Goal: Check status: Check status

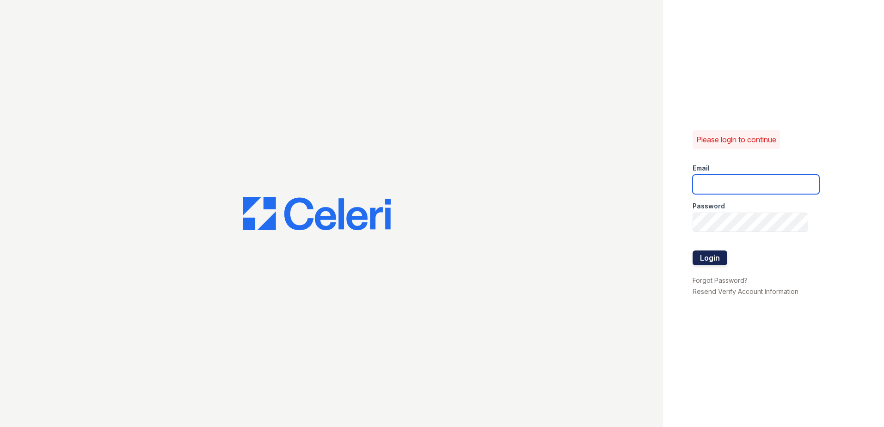
type input "vdardon@trinity-pm.com"
click at [718, 261] on button "Login" at bounding box center [709, 257] width 35 height 15
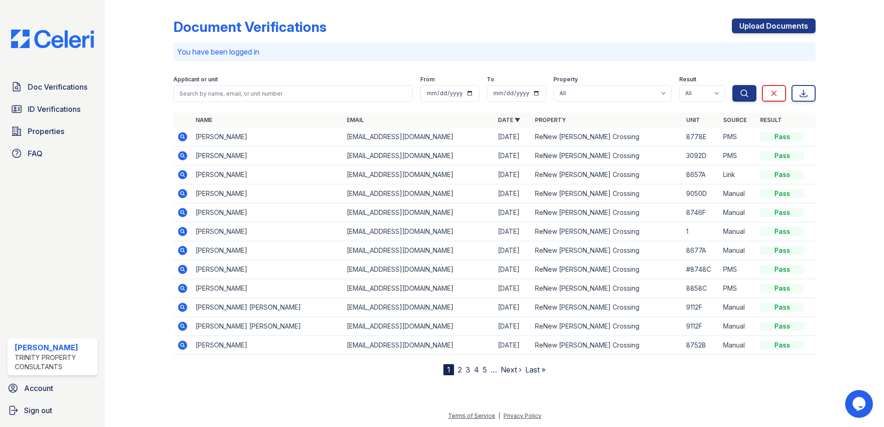
click at [185, 135] on icon at bounding box center [182, 136] width 9 height 9
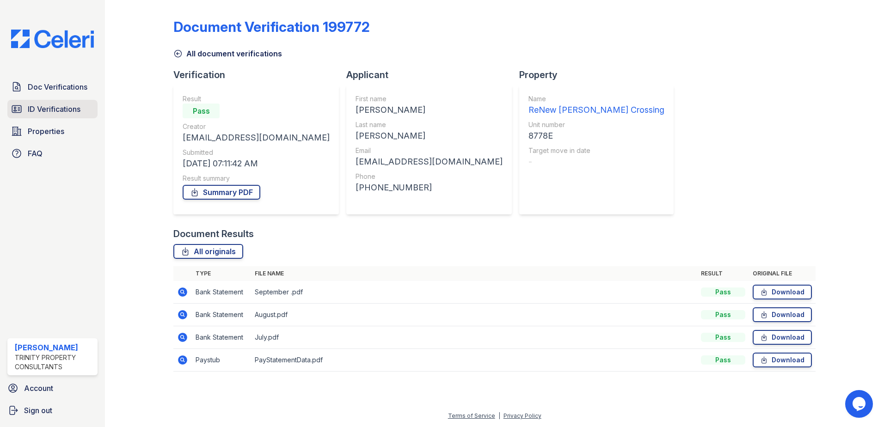
drag, startPoint x: 49, startPoint y: 118, endPoint x: 49, endPoint y: 113, distance: 5.1
click at [49, 117] on link "ID Verifications" at bounding box center [52, 109] width 90 height 18
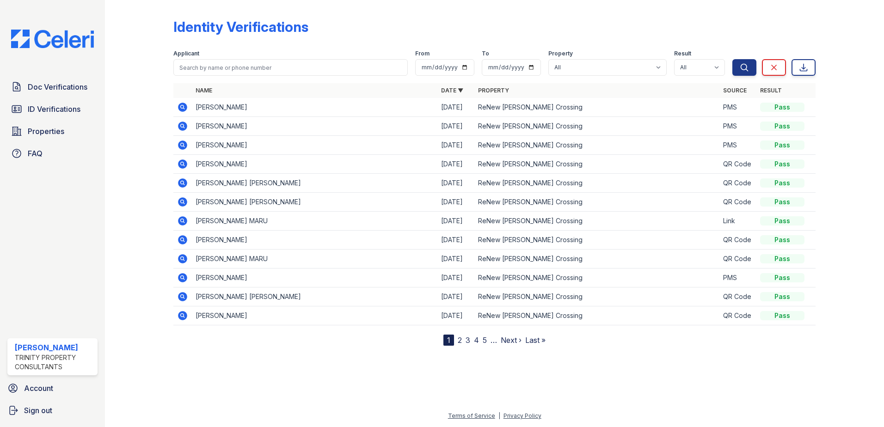
click at [183, 109] on icon at bounding box center [182, 107] width 9 height 9
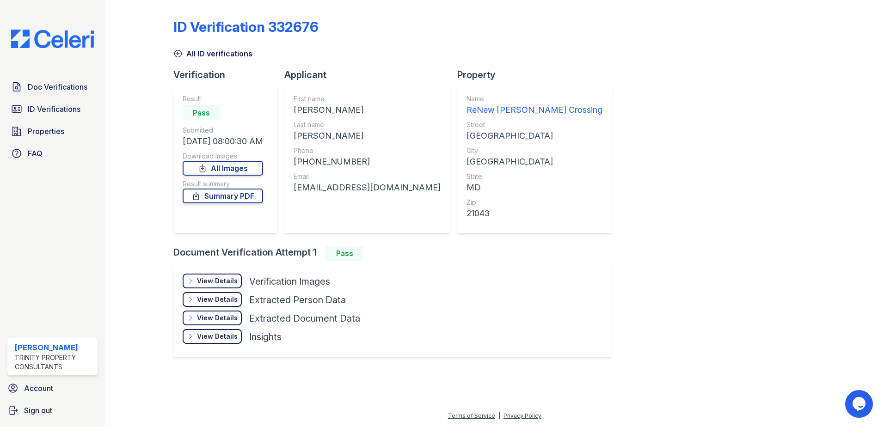
click at [214, 280] on div "View Details" at bounding box center [217, 280] width 41 height 9
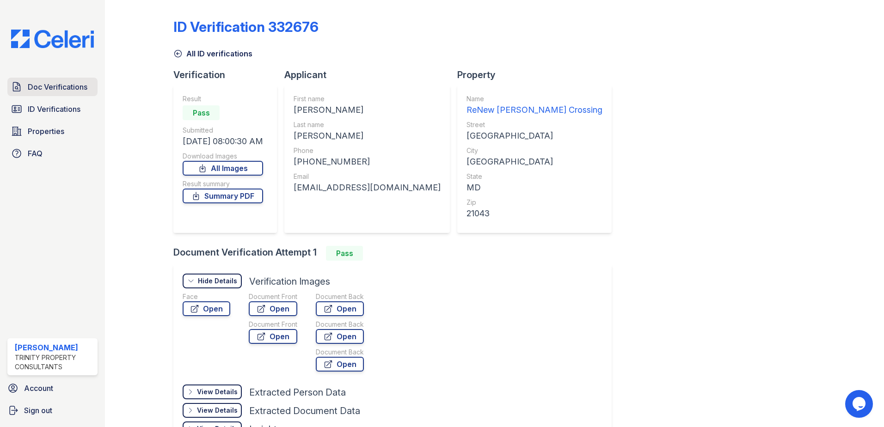
click at [57, 91] on span "Doc Verifications" at bounding box center [58, 86] width 60 height 11
